Goal: Book appointment/travel/reservation

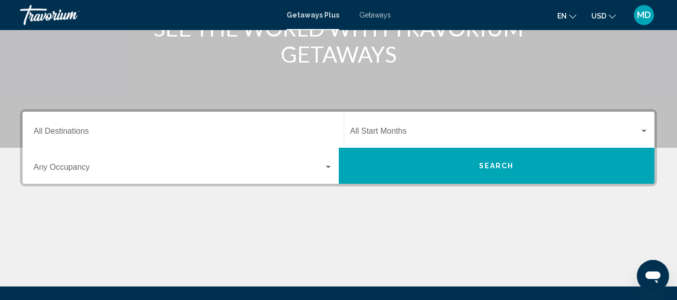
scroll to position [155, 0]
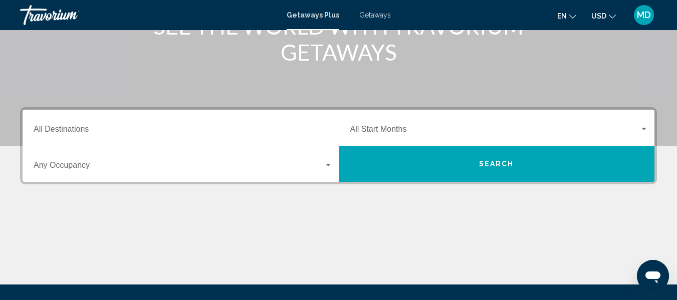
click at [79, 141] on div "Destination All Destinations" at bounding box center [183, 128] width 299 height 32
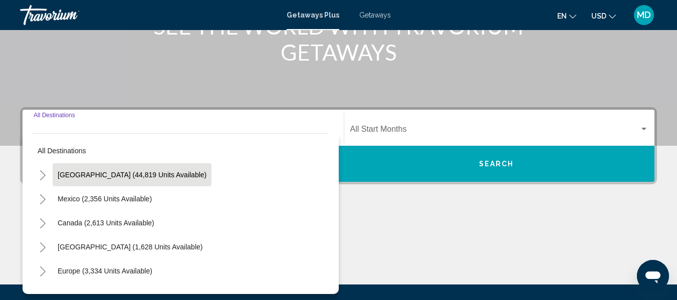
scroll to position [230, 0]
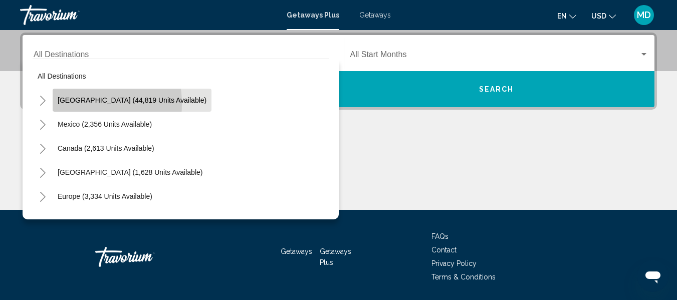
click at [69, 104] on span "[GEOGRAPHIC_DATA] (44,819 units available)" at bounding box center [132, 100] width 149 height 8
type input "**********"
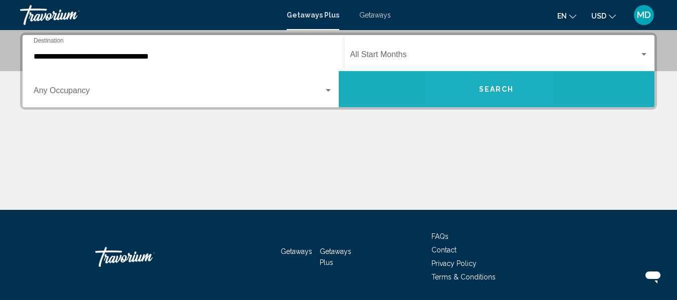
click at [477, 92] on button "Search" at bounding box center [497, 89] width 316 height 36
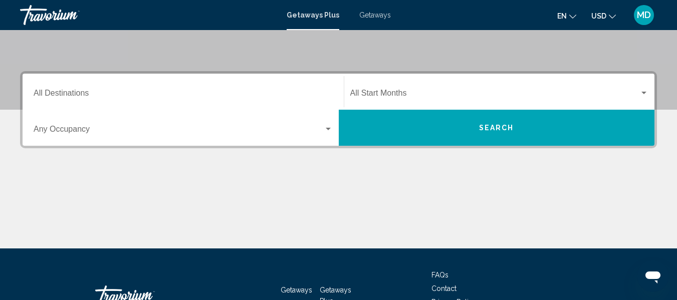
scroll to position [193, 0]
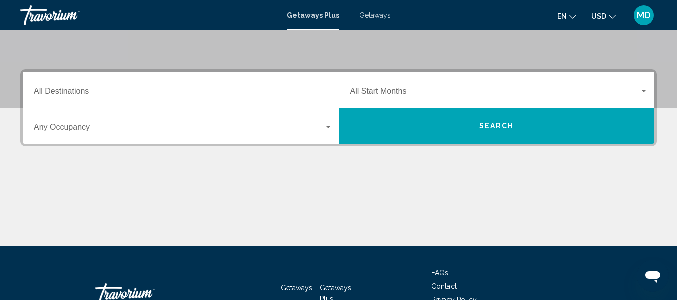
click at [61, 102] on div "Destination All Destinations" at bounding box center [183, 90] width 299 height 32
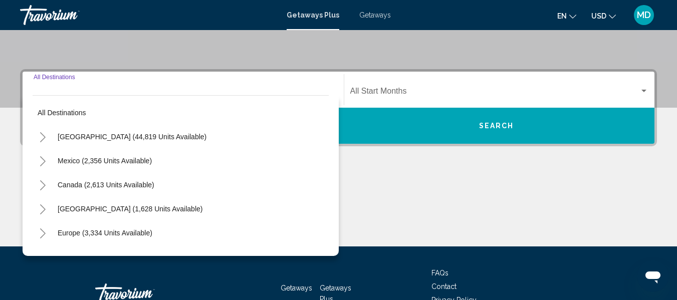
scroll to position [230, 0]
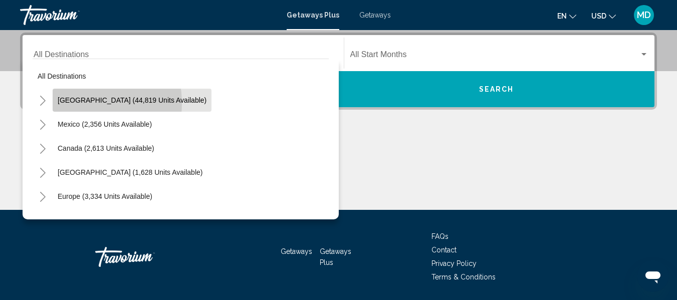
click at [76, 103] on span "[GEOGRAPHIC_DATA] (44,819 units available)" at bounding box center [132, 100] width 149 height 8
type input "**********"
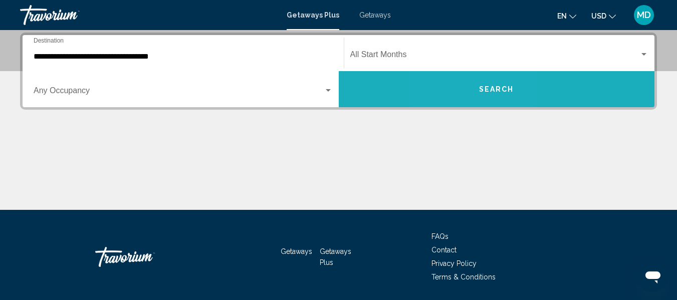
click at [469, 87] on button "Search" at bounding box center [497, 89] width 316 height 36
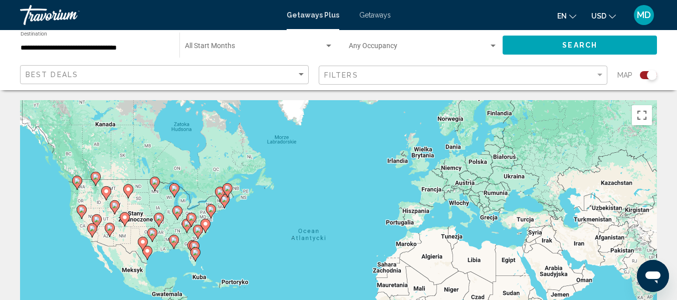
click at [210, 208] on image "Main content" at bounding box center [211, 209] width 6 height 6
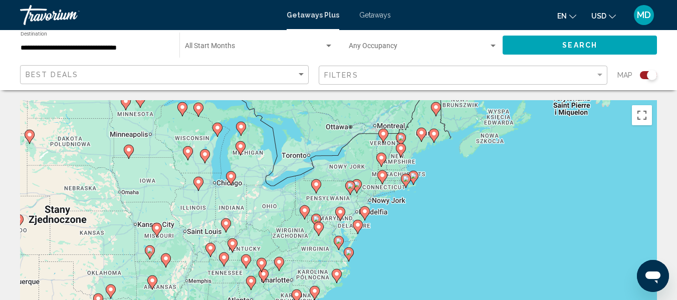
click at [315, 190] on icon "Main content" at bounding box center [316, 186] width 10 height 14
type input "**********"
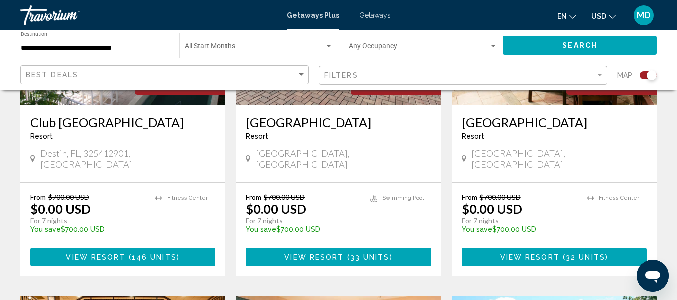
scroll to position [523, 0]
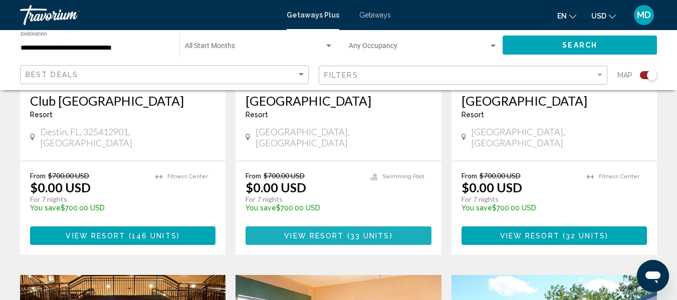
click at [321, 232] on span "View Resort" at bounding box center [314, 236] width 60 height 8
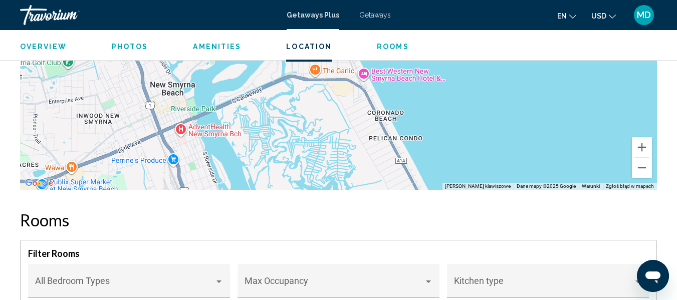
scroll to position [1586, 0]
